Goal: Information Seeking & Learning: Learn about a topic

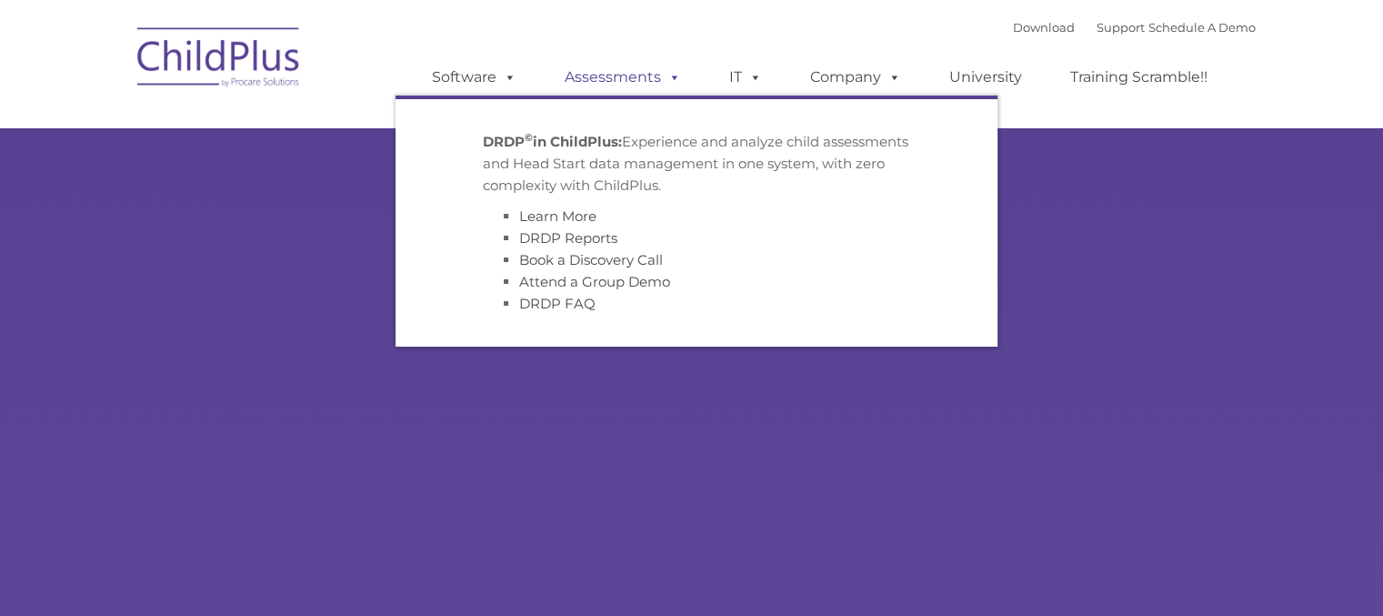
click at [628, 80] on link "Assessments" at bounding box center [623, 77] width 153 height 36
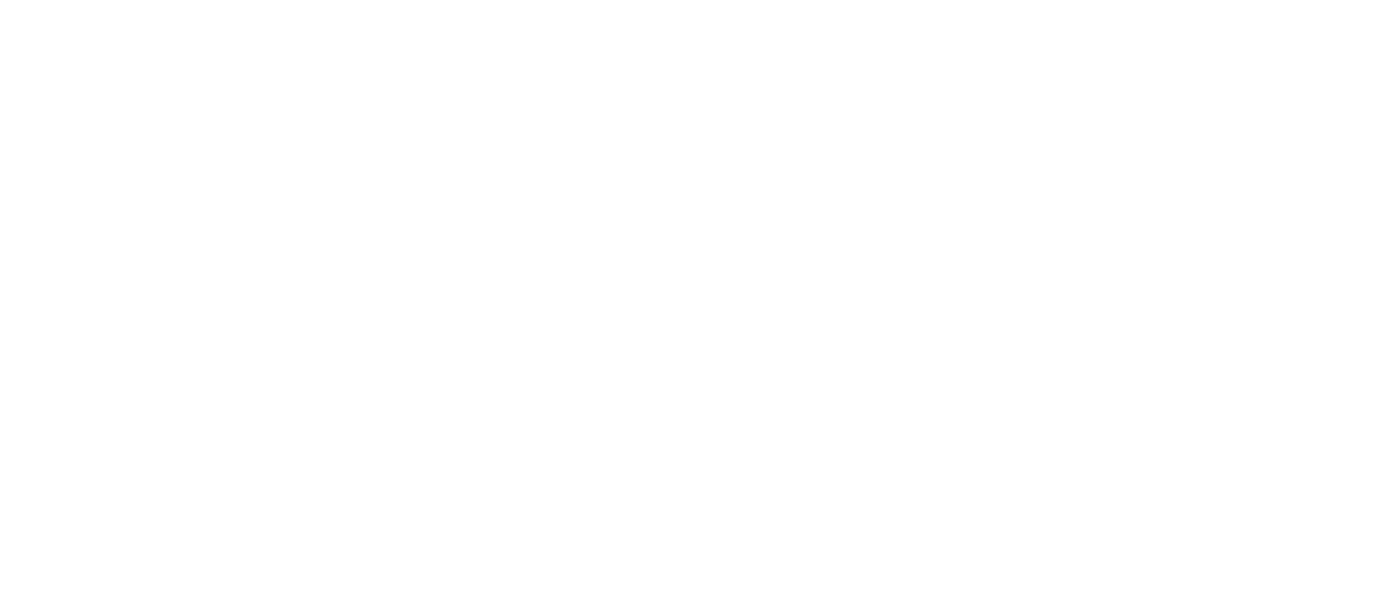
click at [0, 0] on html at bounding box center [0, 0] width 0 height 0
